Goal: Obtain resource: Download file/media

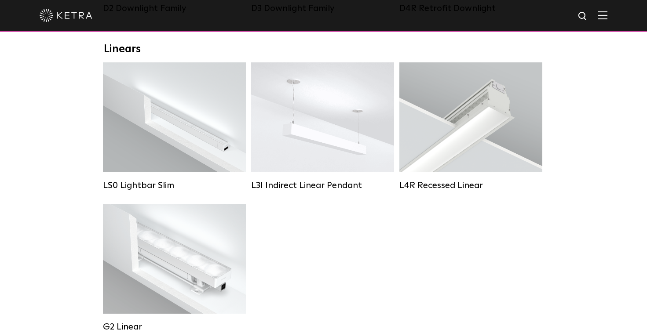
scroll to position [397, 0]
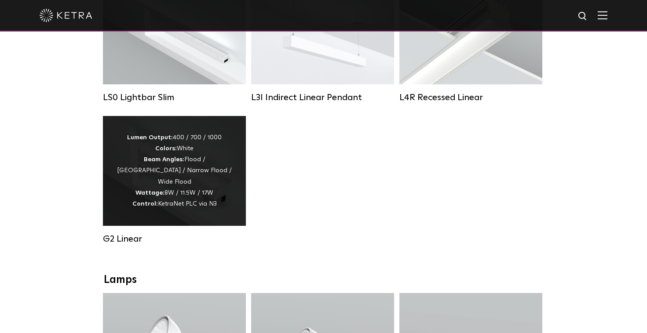
click at [158, 201] on strong "Control:" at bounding box center [145, 204] width 26 height 6
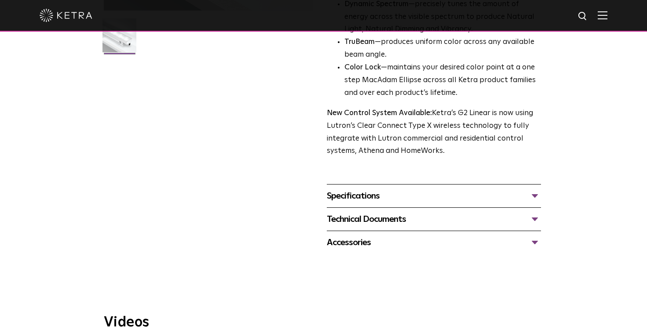
scroll to position [264, 0]
click at [372, 194] on div "Specifications" at bounding box center [434, 196] width 214 height 14
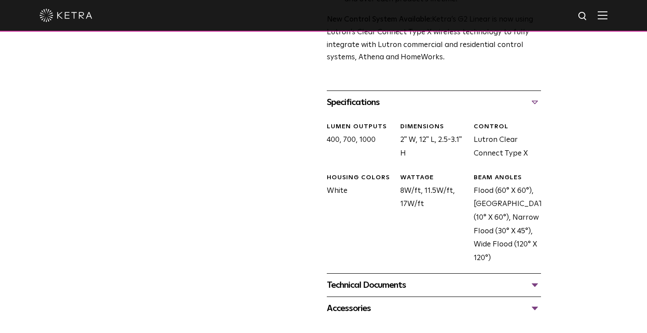
scroll to position [396, 0]
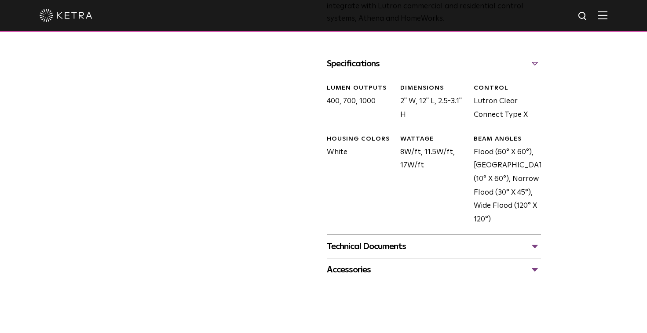
click at [393, 268] on div "Accessories" at bounding box center [434, 270] width 214 height 14
click at [364, 250] on div "Technical Documents" at bounding box center [434, 247] width 214 height 14
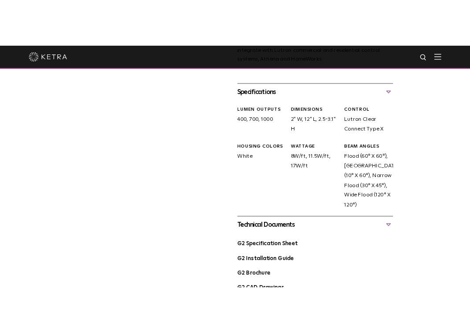
scroll to position [528, 0]
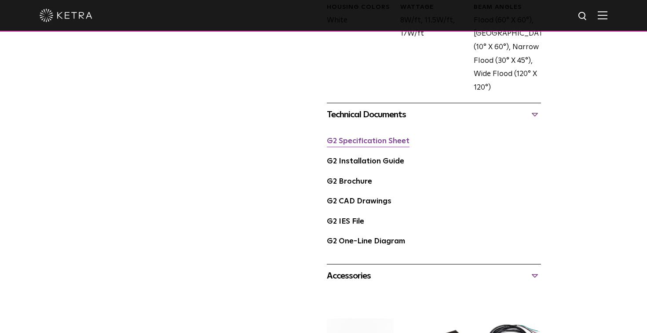
click at [388, 142] on link "G2 Specification Sheet" at bounding box center [368, 141] width 83 height 7
click at [358, 226] on link "G2 IES File" at bounding box center [345, 221] width 37 height 7
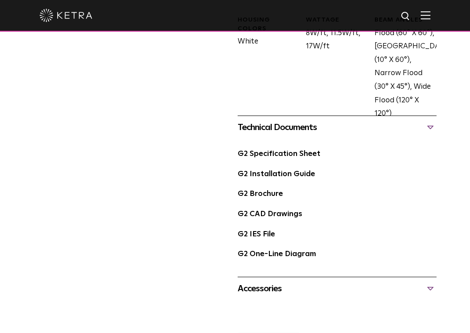
click at [188, 131] on div "G2 Linear Availability: Commercial & Residential Ketra’s high-output linear acc…" at bounding box center [234, 31] width 409 height 991
click at [307, 158] on link "G2 Specification Sheet" at bounding box center [279, 153] width 83 height 7
